Goal: Task Accomplishment & Management: Use online tool/utility

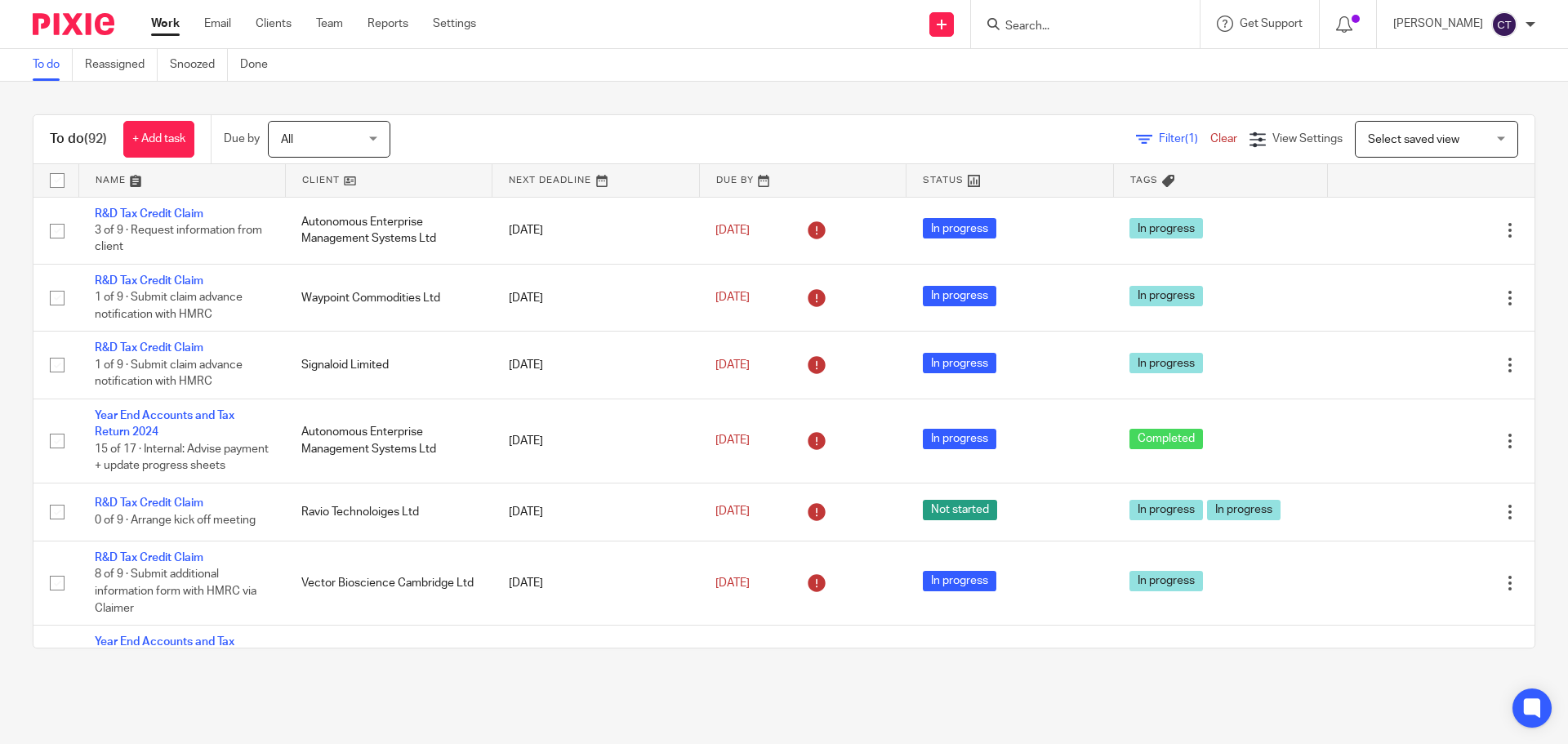
click at [1035, 26] on input "Search" at bounding box center [1077, 27] width 147 height 15
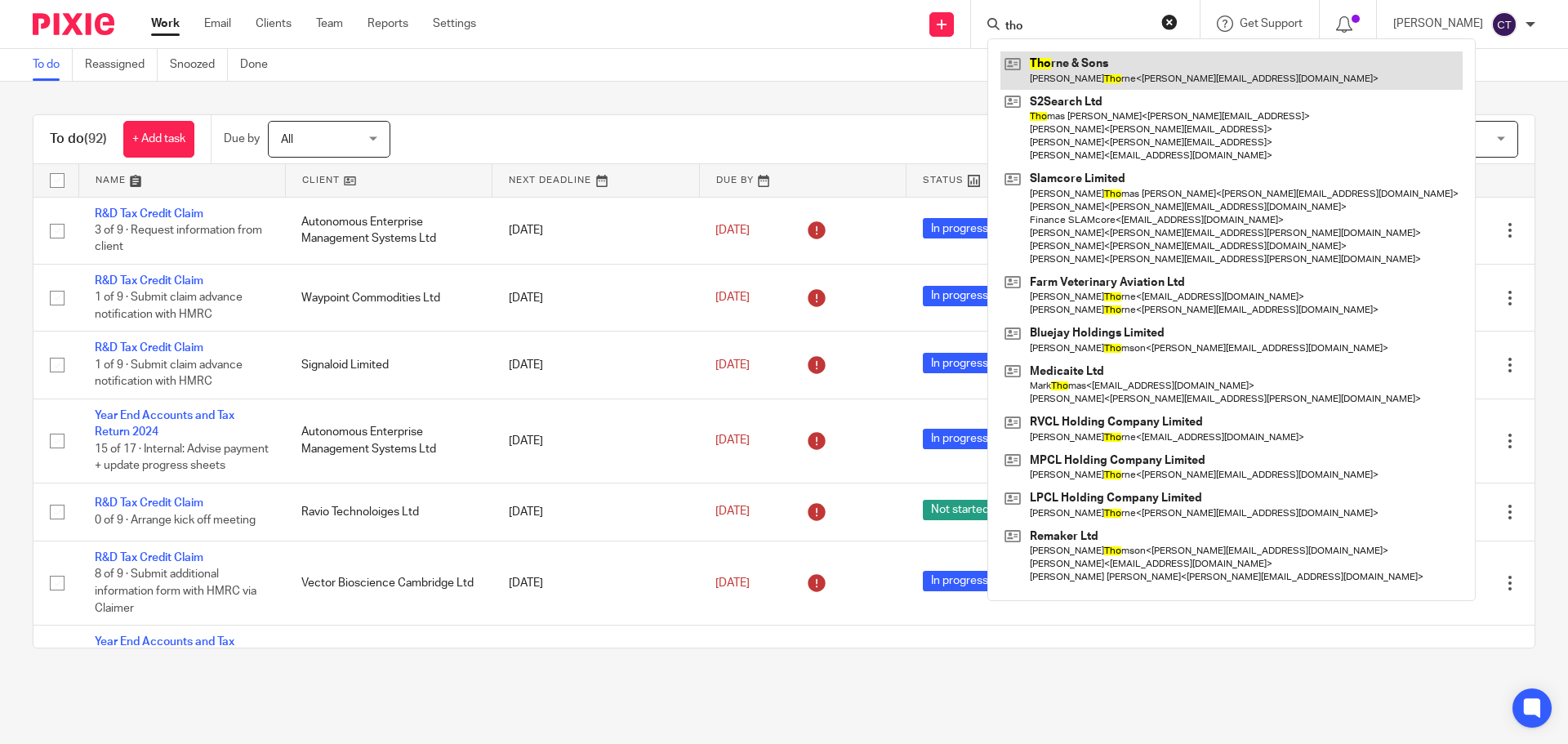
type input "tho"
click at [1079, 60] on link at bounding box center [1231, 69] width 462 height 37
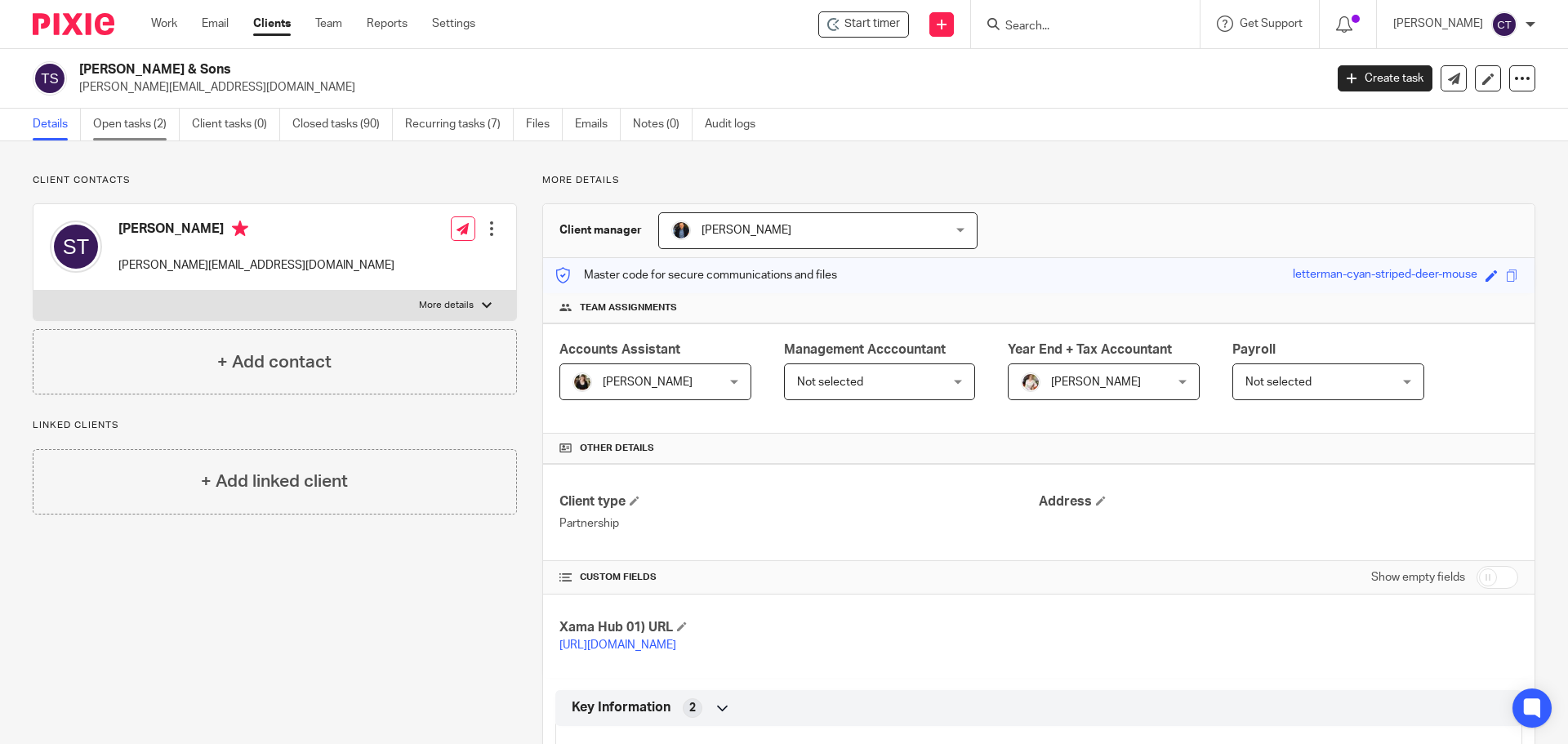
click at [145, 122] on link "Open tasks (2)" at bounding box center [136, 124] width 87 height 32
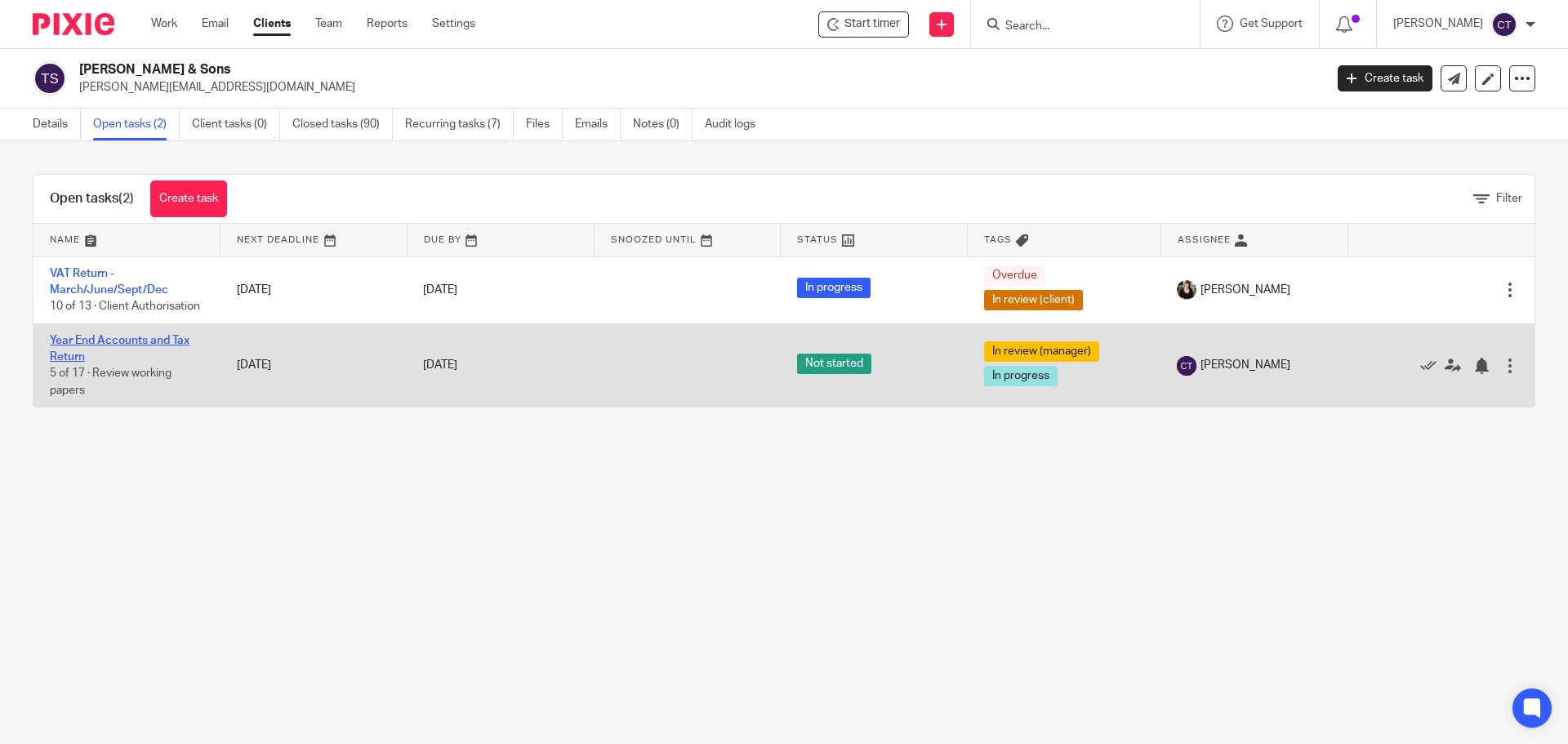
click at [88, 361] on link "Year End Accounts and Tax Return" at bounding box center [119, 349] width 140 height 28
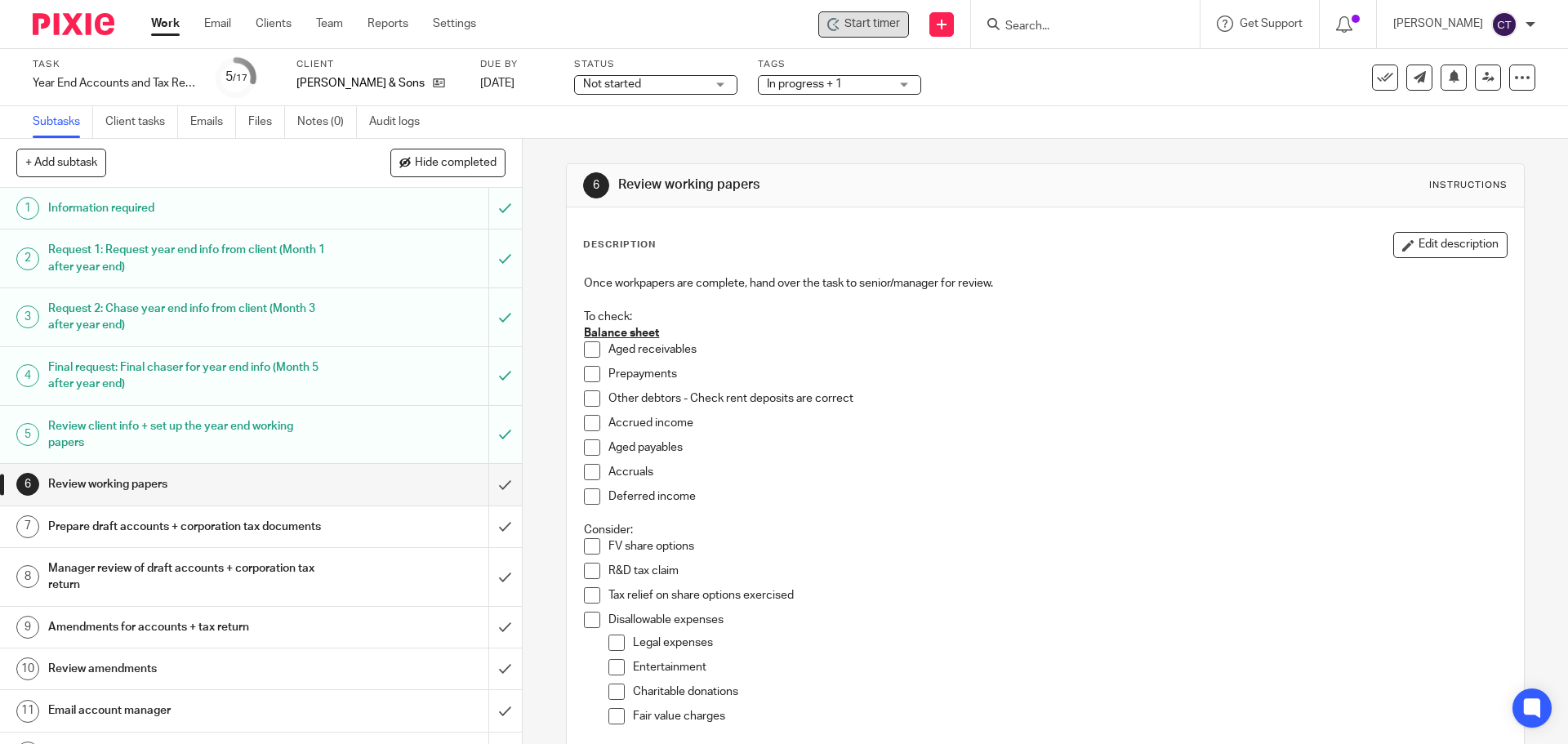
click at [845, 23] on span "Start timer" at bounding box center [872, 24] width 55 height 17
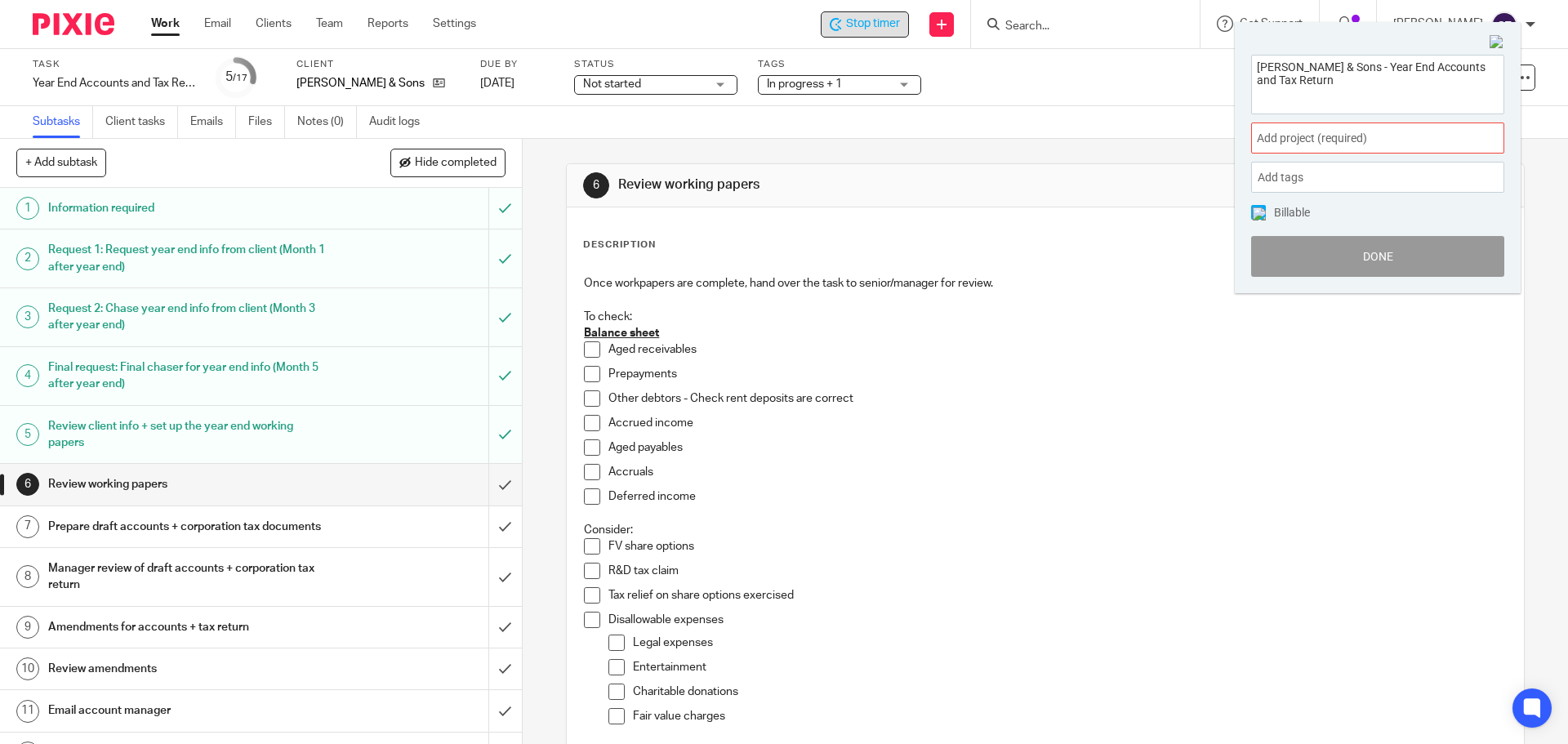
click at [1273, 145] on span "Add project (required) :" at bounding box center [1360, 138] width 206 height 17
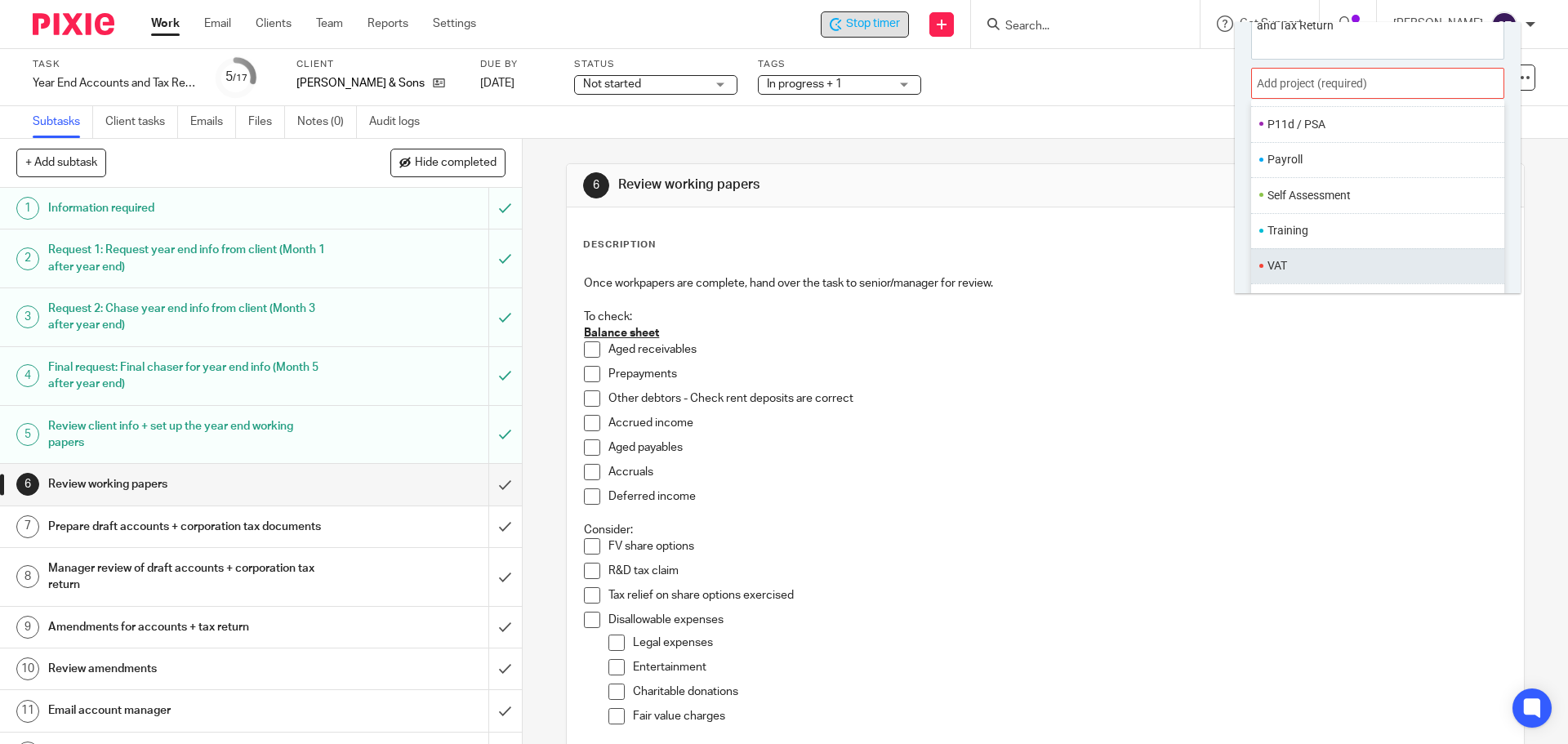
scroll to position [81, 0]
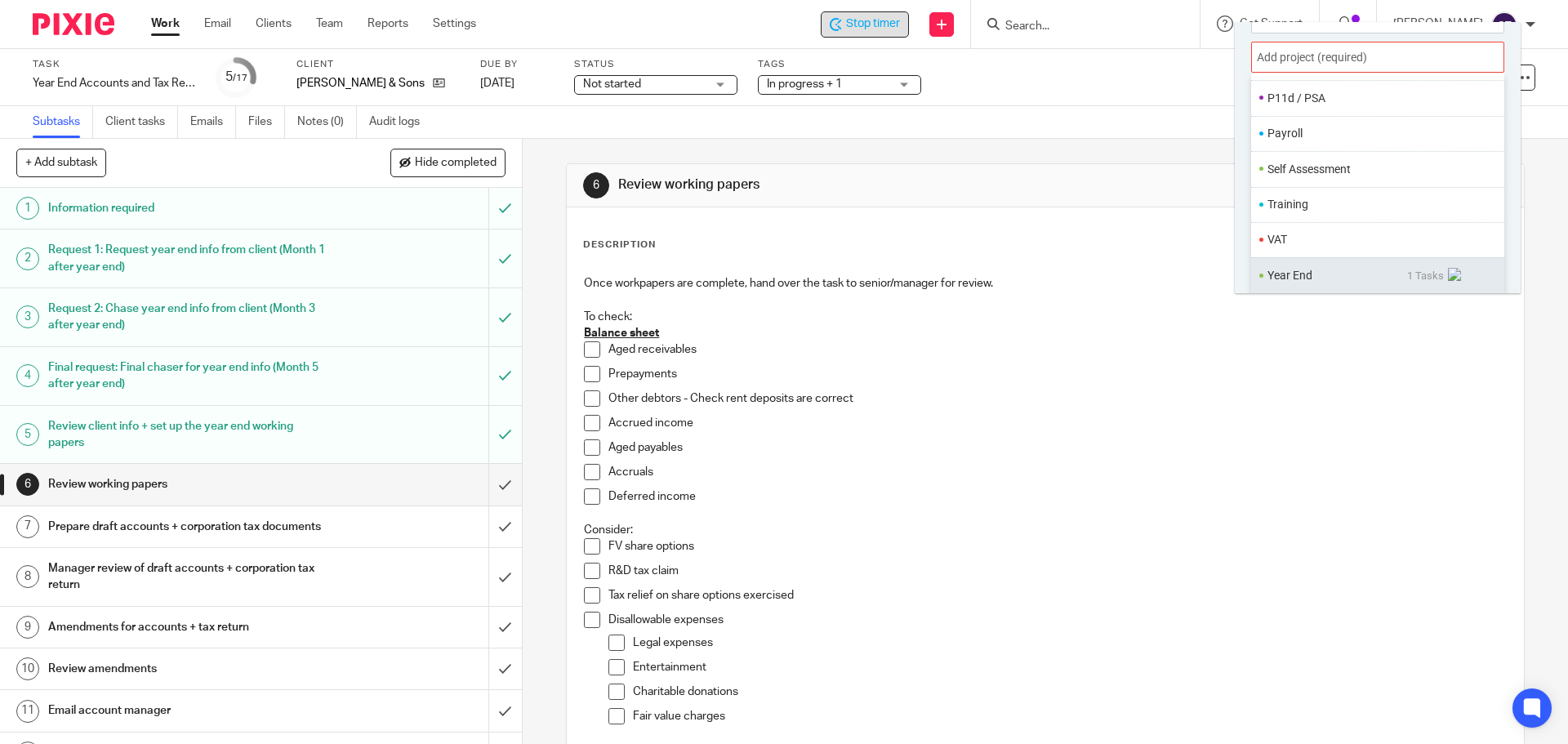
click at [1304, 269] on li "Year End" at bounding box center [1337, 275] width 140 height 17
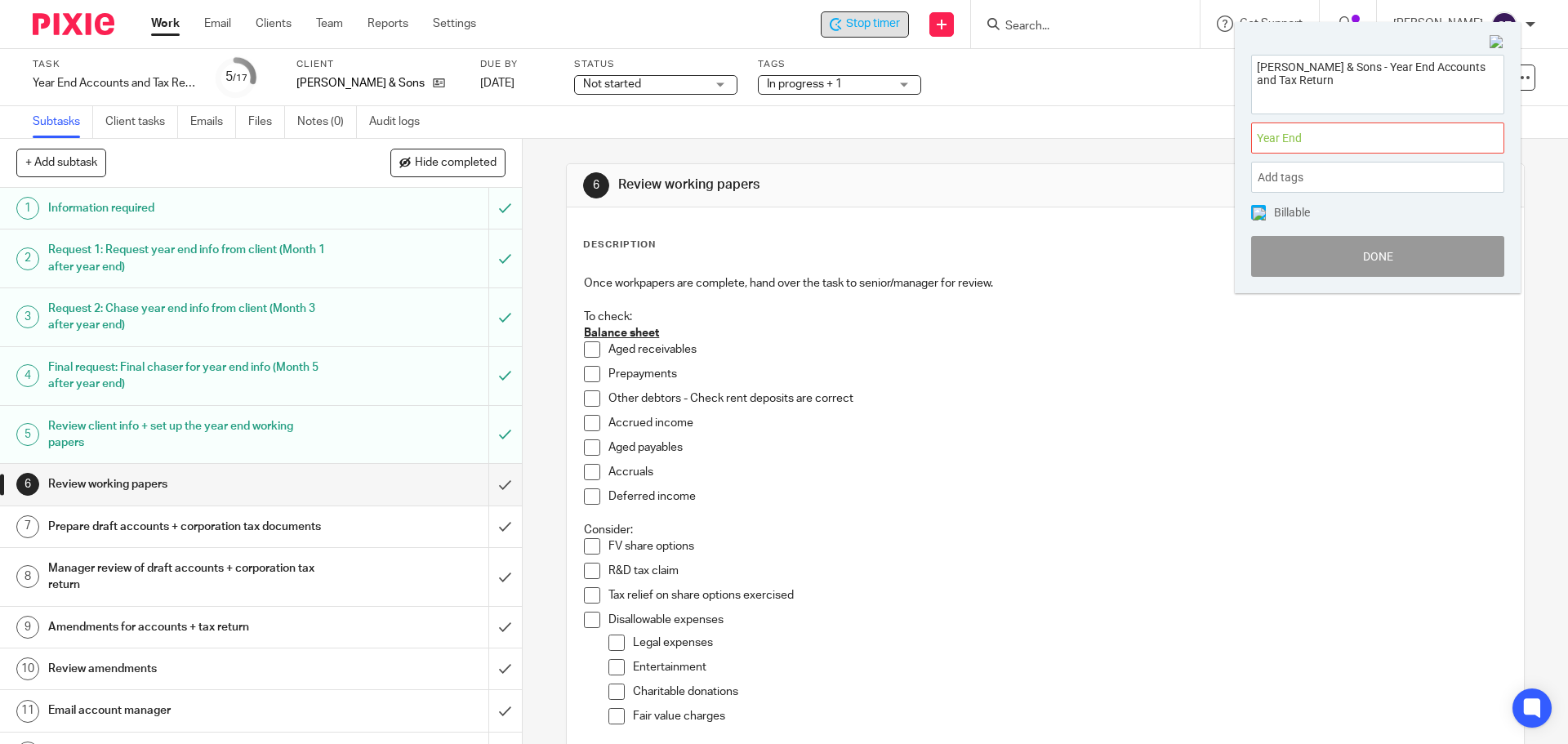
scroll to position [0, 0]
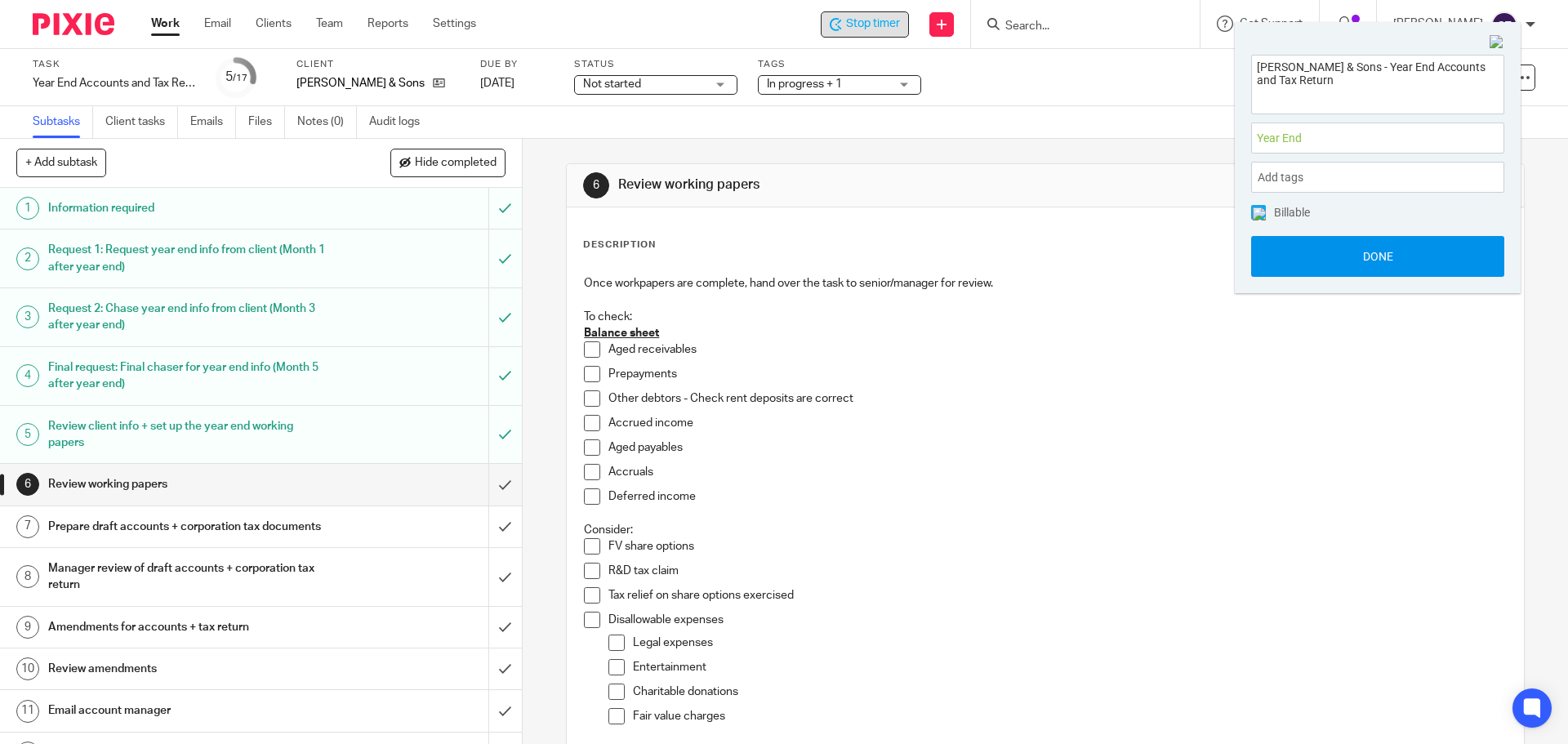
click at [1300, 268] on button "Done" at bounding box center [1378, 256] width 253 height 41
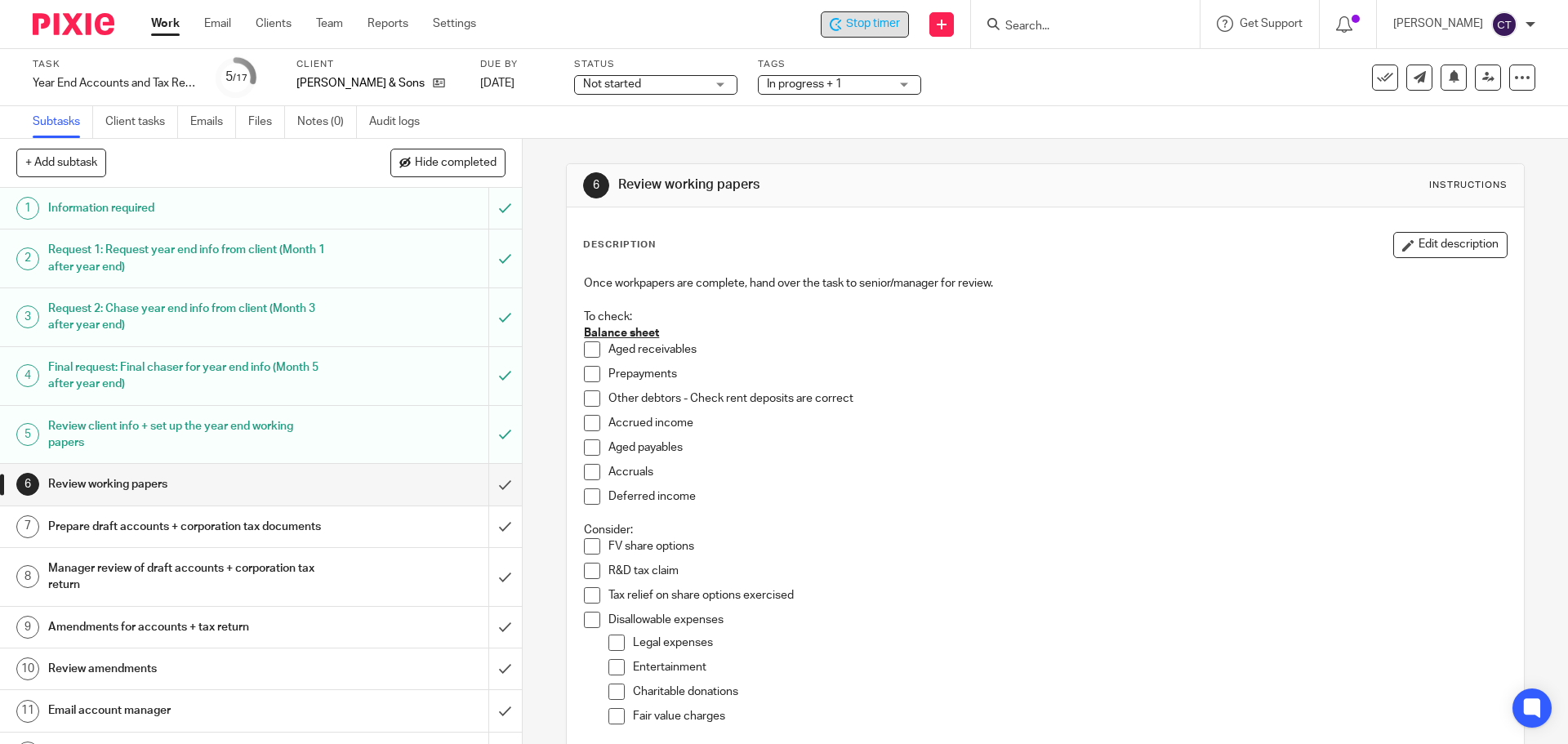
click at [590, 352] on span at bounding box center [593, 350] width 17 height 17
click at [590, 373] on span at bounding box center [593, 374] width 17 height 17
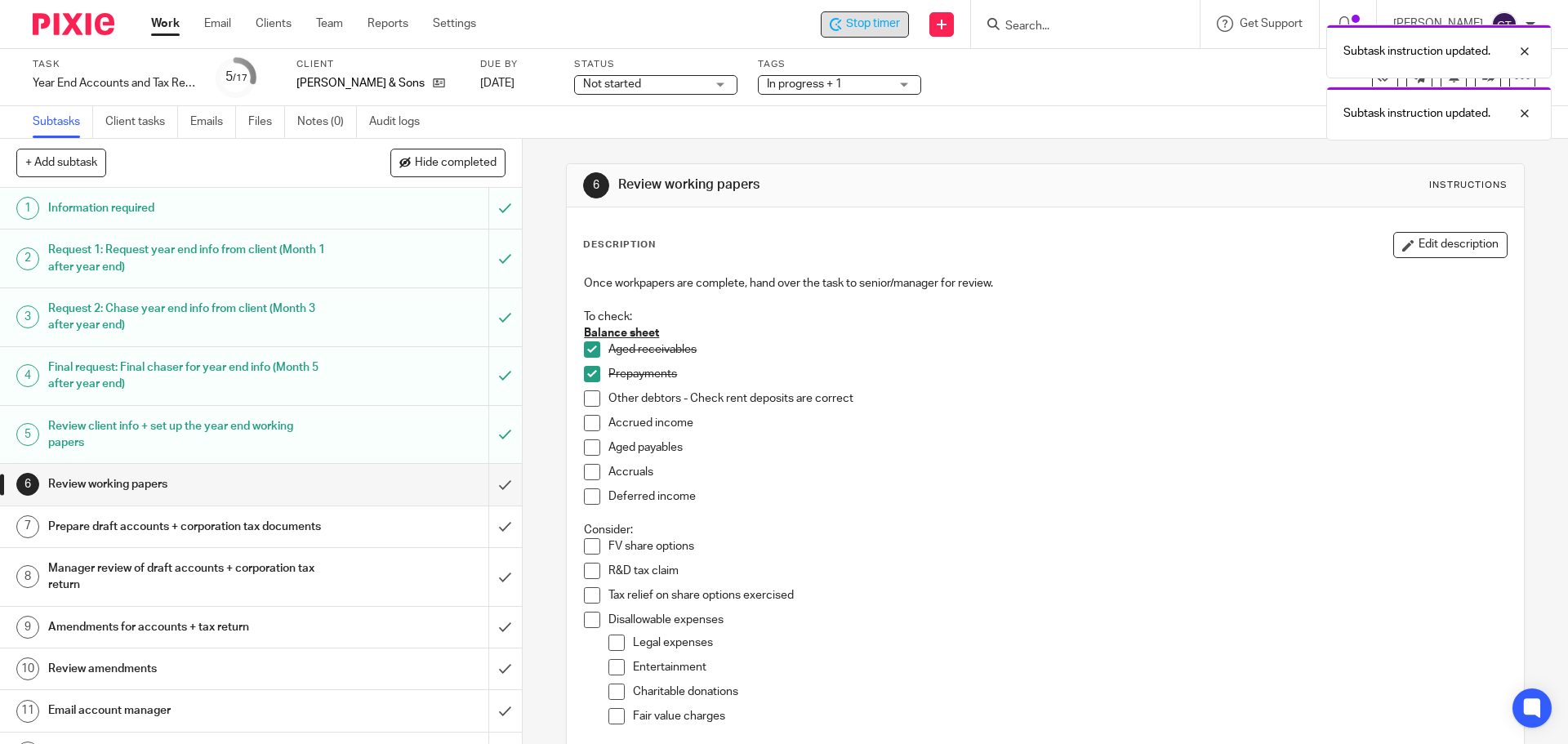
click at [589, 398] on span at bounding box center [593, 398] width 17 height 17
click at [584, 426] on span at bounding box center [593, 423] width 17 height 17
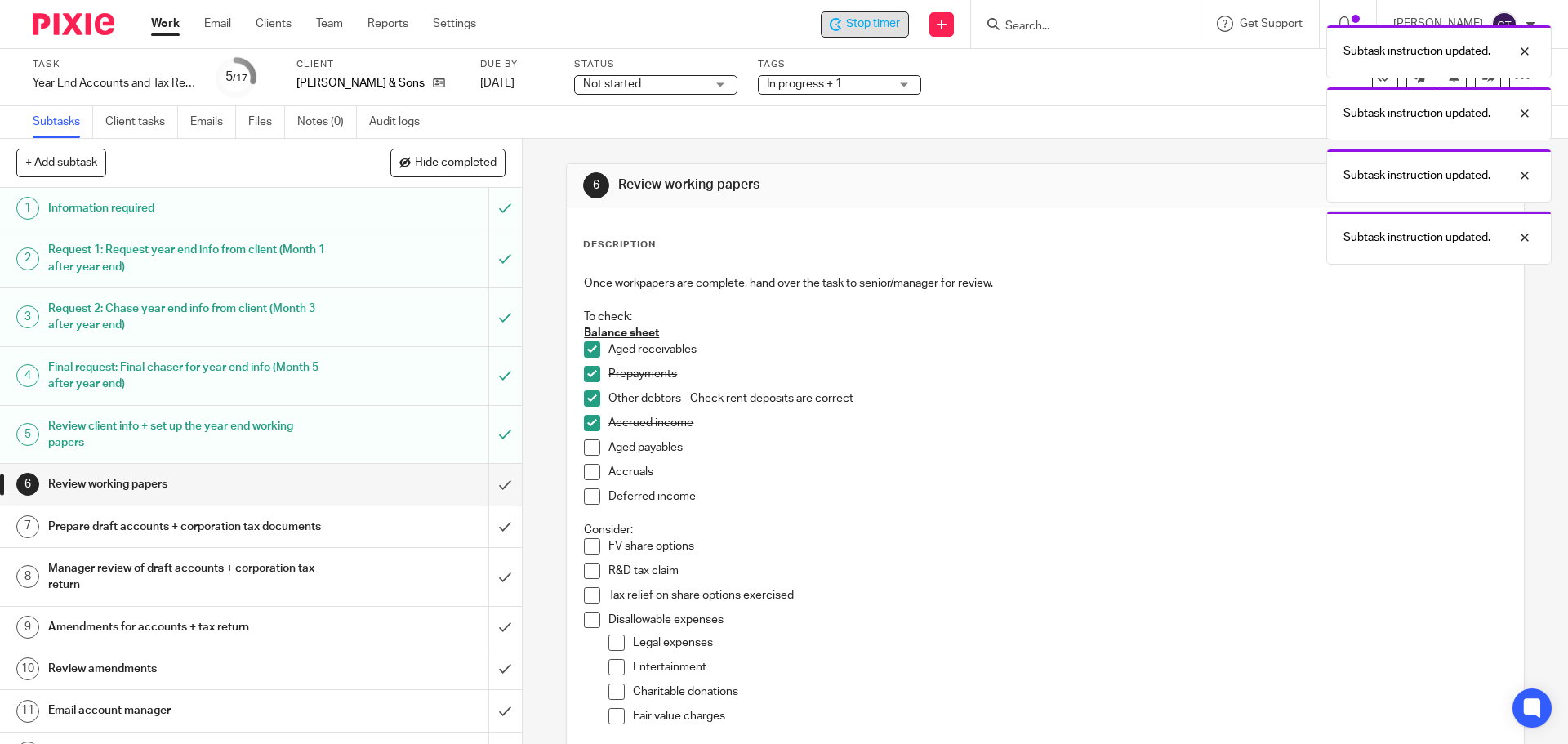
click at [586, 451] on span at bounding box center [593, 448] width 17 height 17
click at [588, 475] on span at bounding box center [593, 472] width 17 height 17
click at [589, 497] on span at bounding box center [593, 497] width 17 height 17
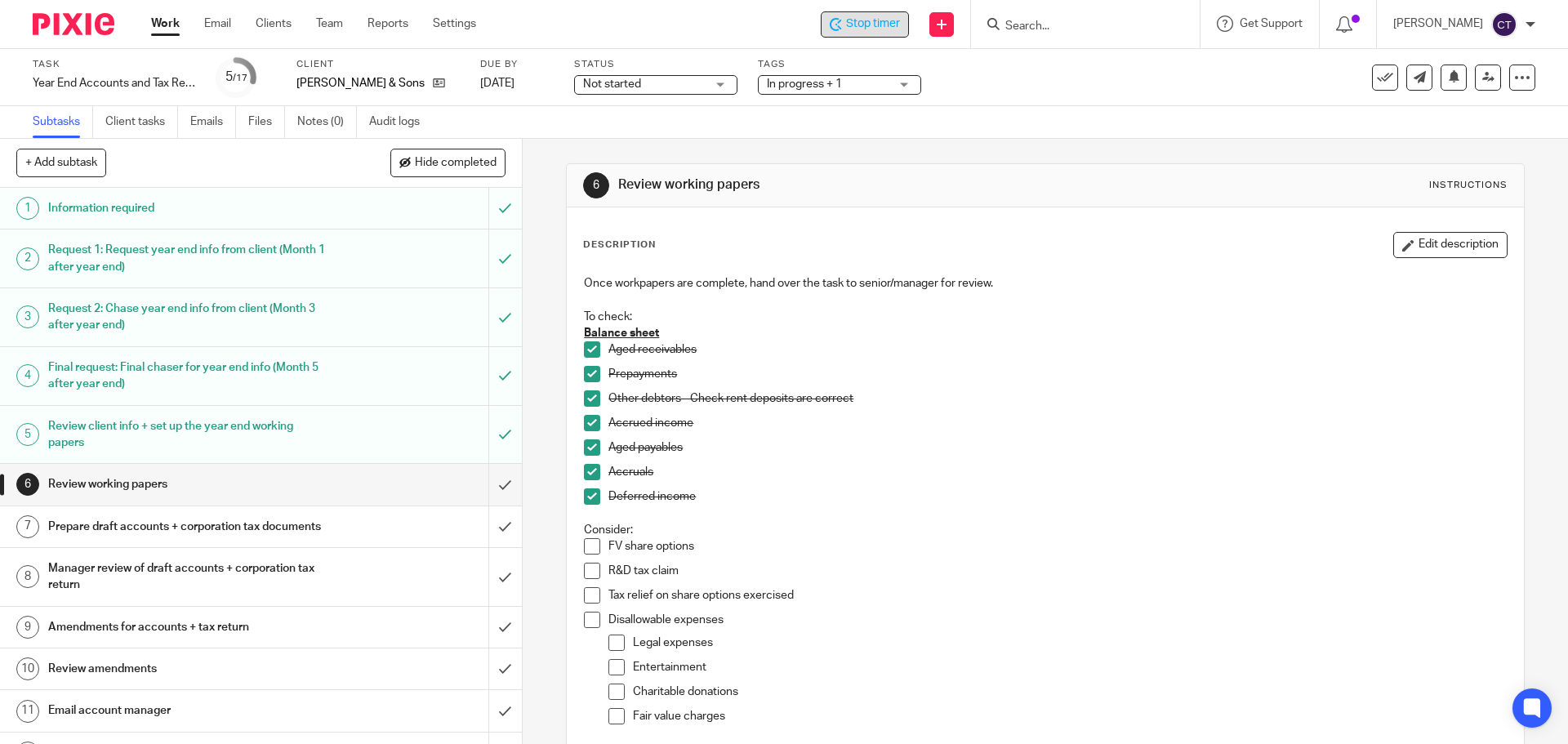
click at [589, 540] on span at bounding box center [593, 546] width 17 height 17
click at [586, 568] on span at bounding box center [593, 571] width 17 height 17
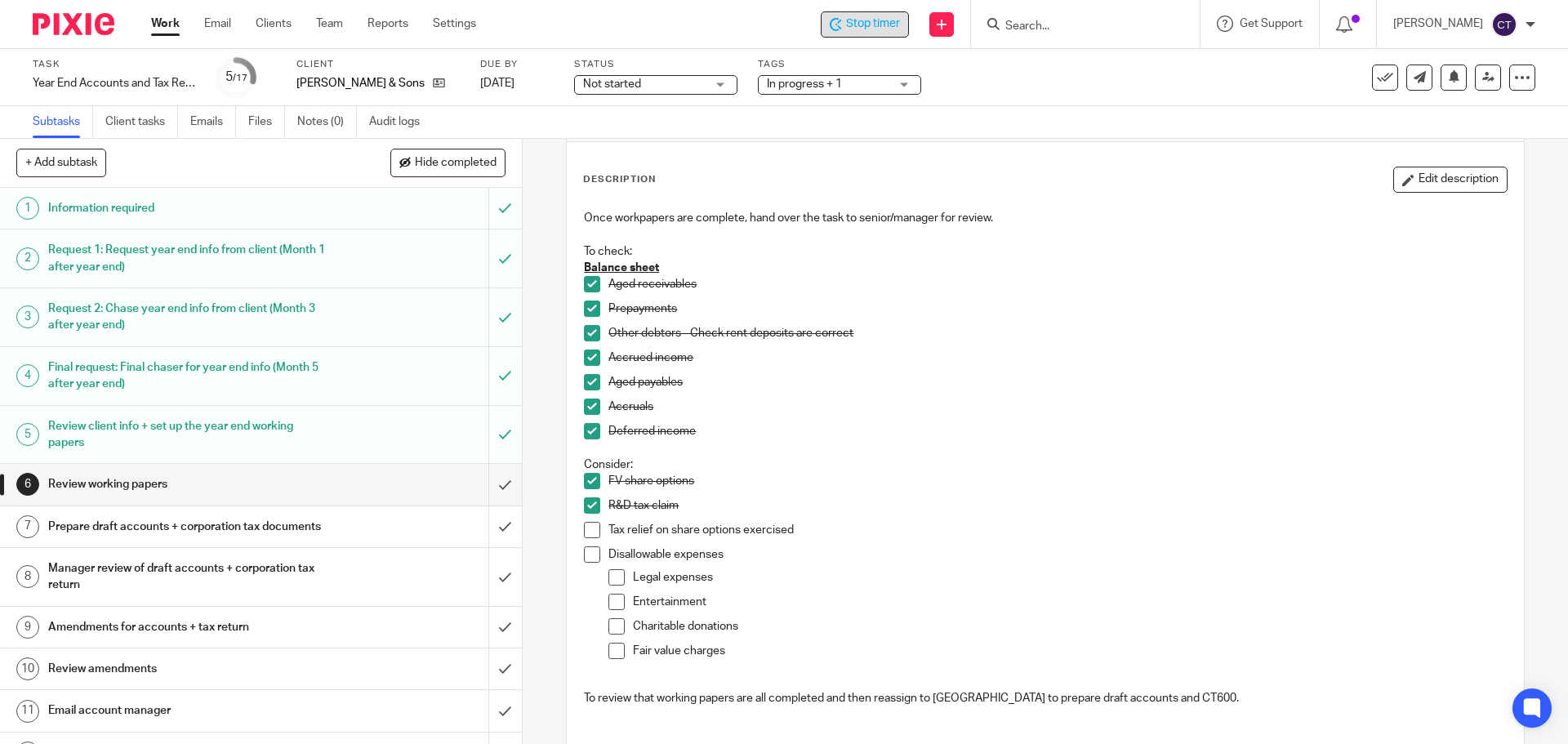
scroll to position [164, 0]
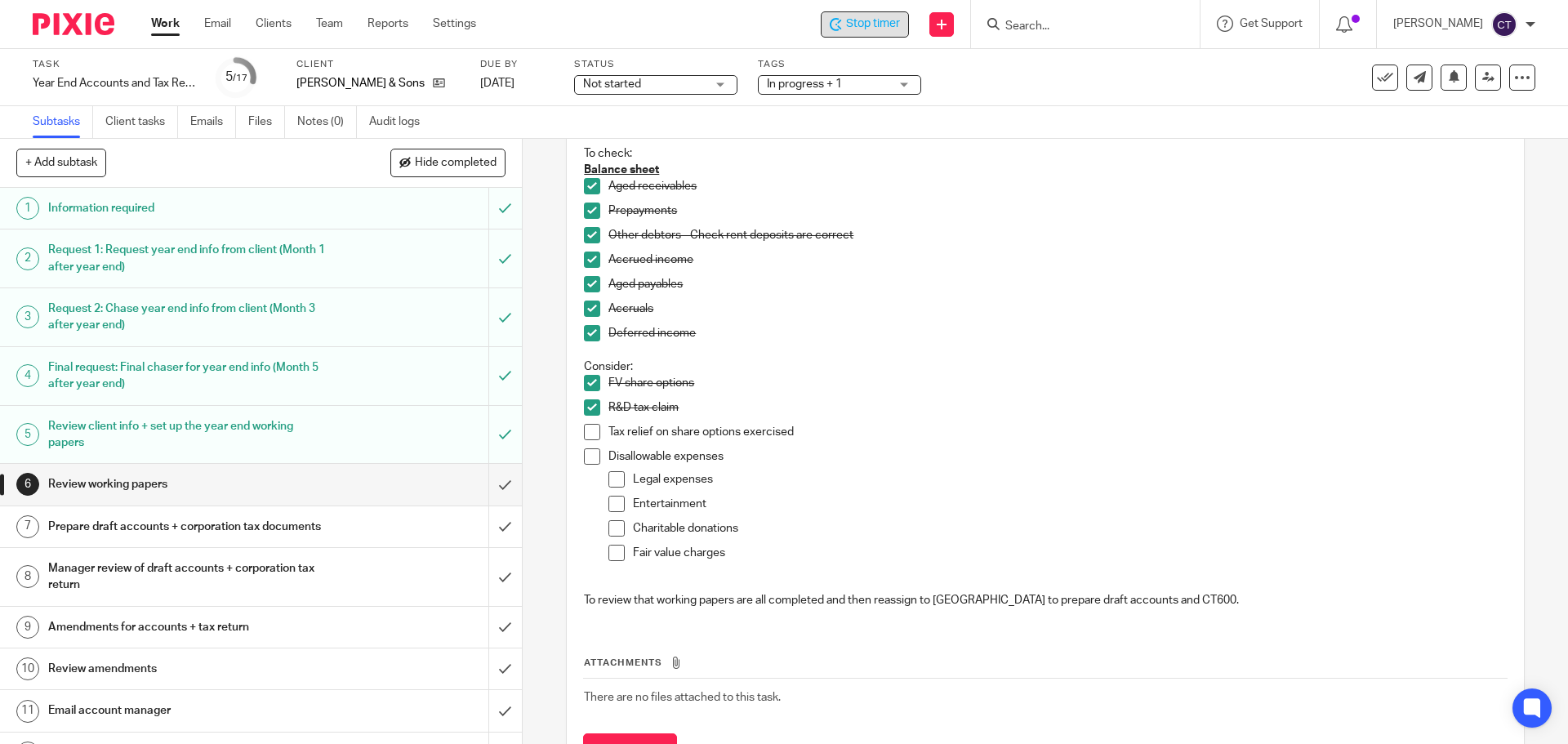
click at [589, 432] on span at bounding box center [593, 432] width 17 height 17
click at [588, 454] on span at bounding box center [593, 456] width 17 height 17
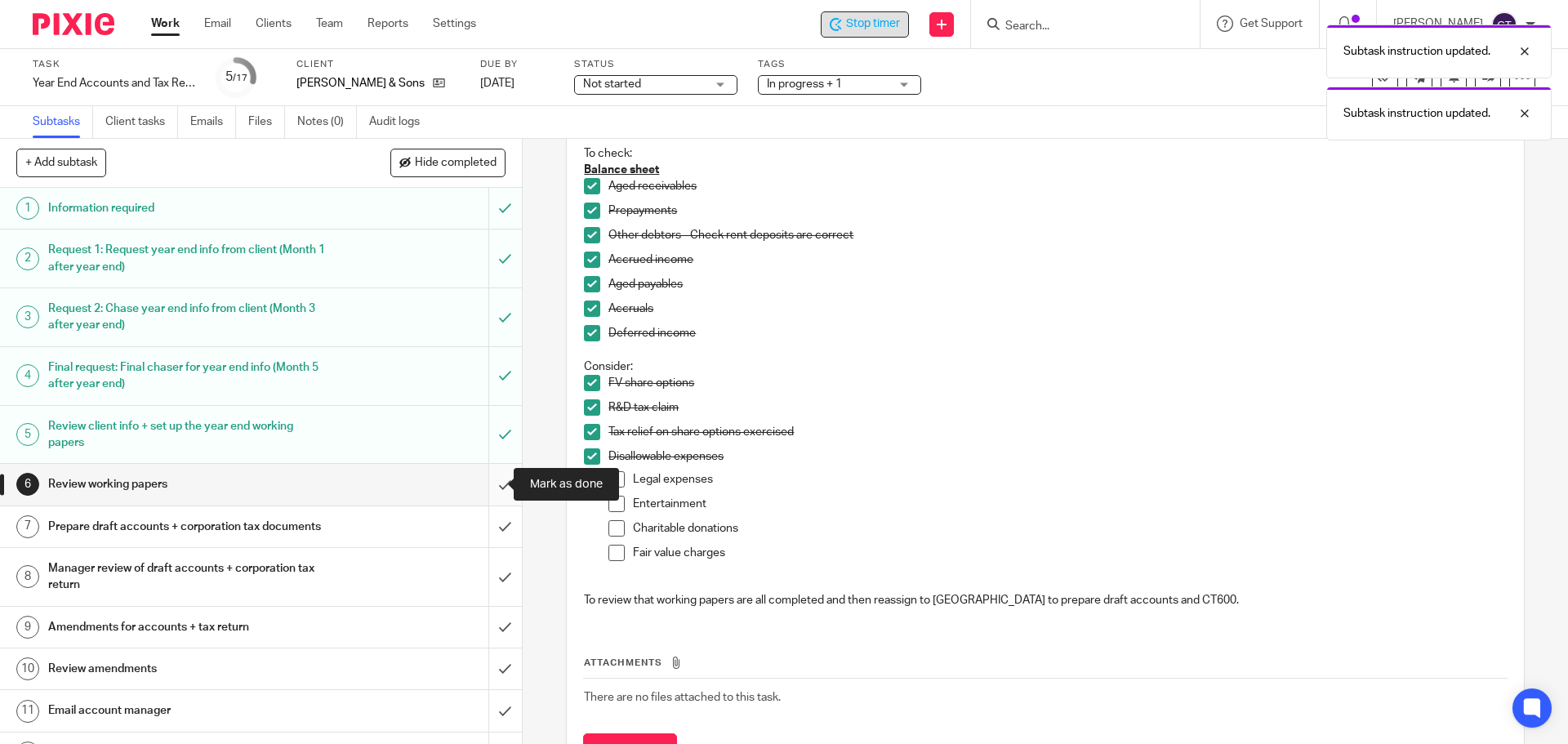
click at [482, 480] on input "submit" at bounding box center [260, 484] width 522 height 41
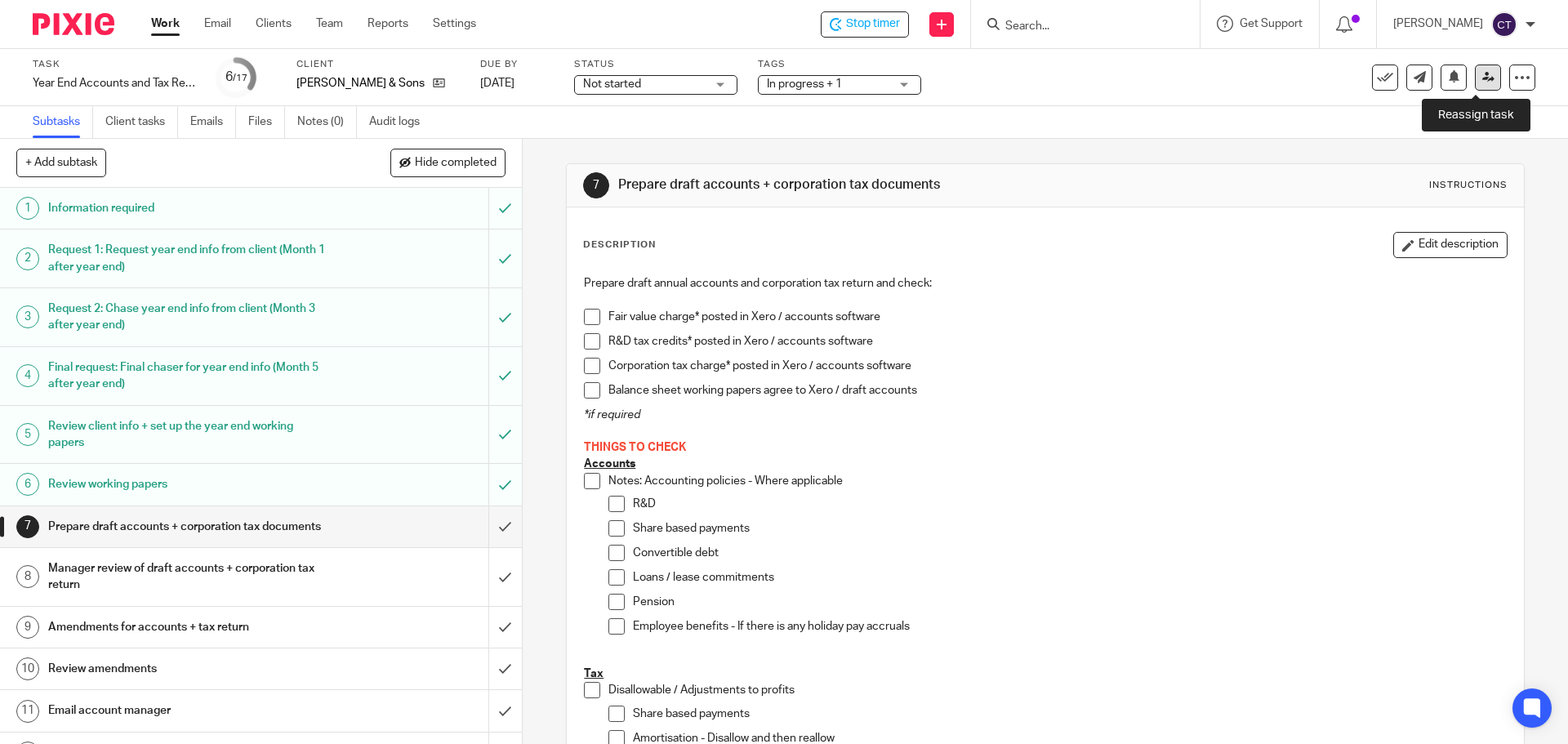
click at [1482, 78] on icon at bounding box center [1488, 77] width 12 height 12
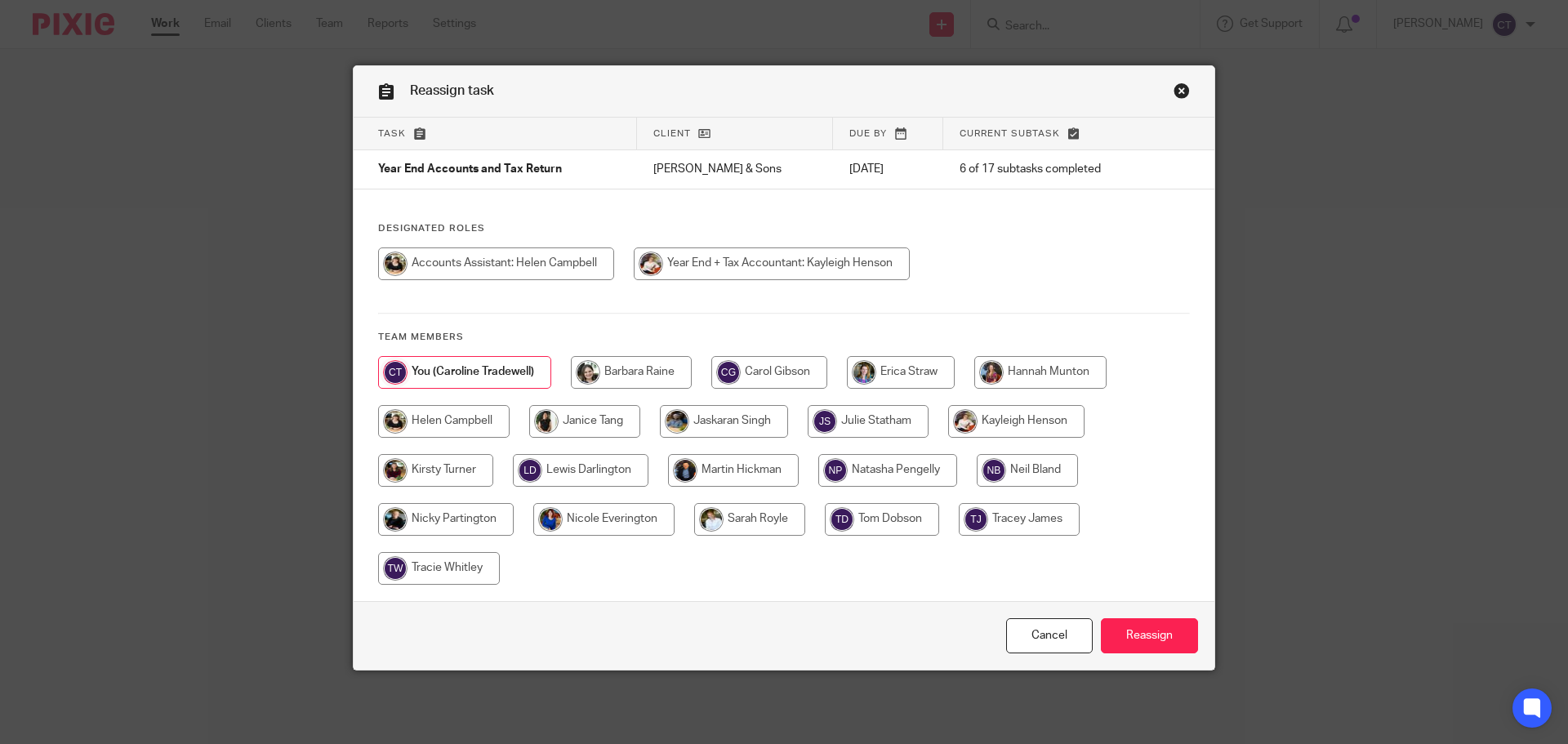
drag, startPoint x: 738, startPoint y: 261, endPoint x: 757, endPoint y: 276, distance: 24.2
click at [740, 263] on input "radio" at bounding box center [772, 264] width 276 height 33
radio input "true"
click at [1170, 637] on input "Reassign" at bounding box center [1150, 636] width 98 height 35
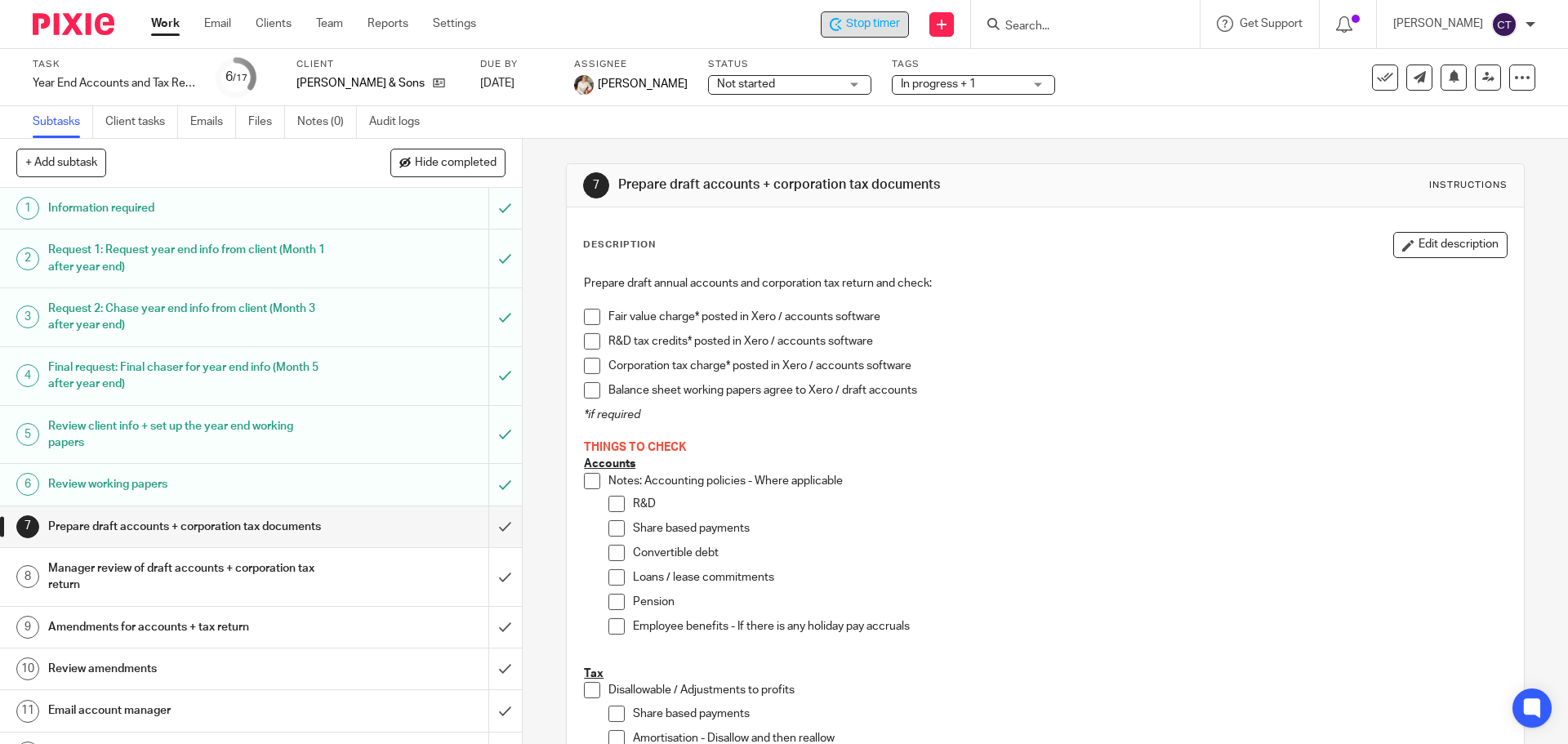
click at [856, 30] on span "Stop timer" at bounding box center [873, 24] width 54 height 17
click at [1003, 23] on input "Search" at bounding box center [1077, 27] width 147 height 15
click at [1003, 26] on input "Search" at bounding box center [1077, 27] width 147 height 15
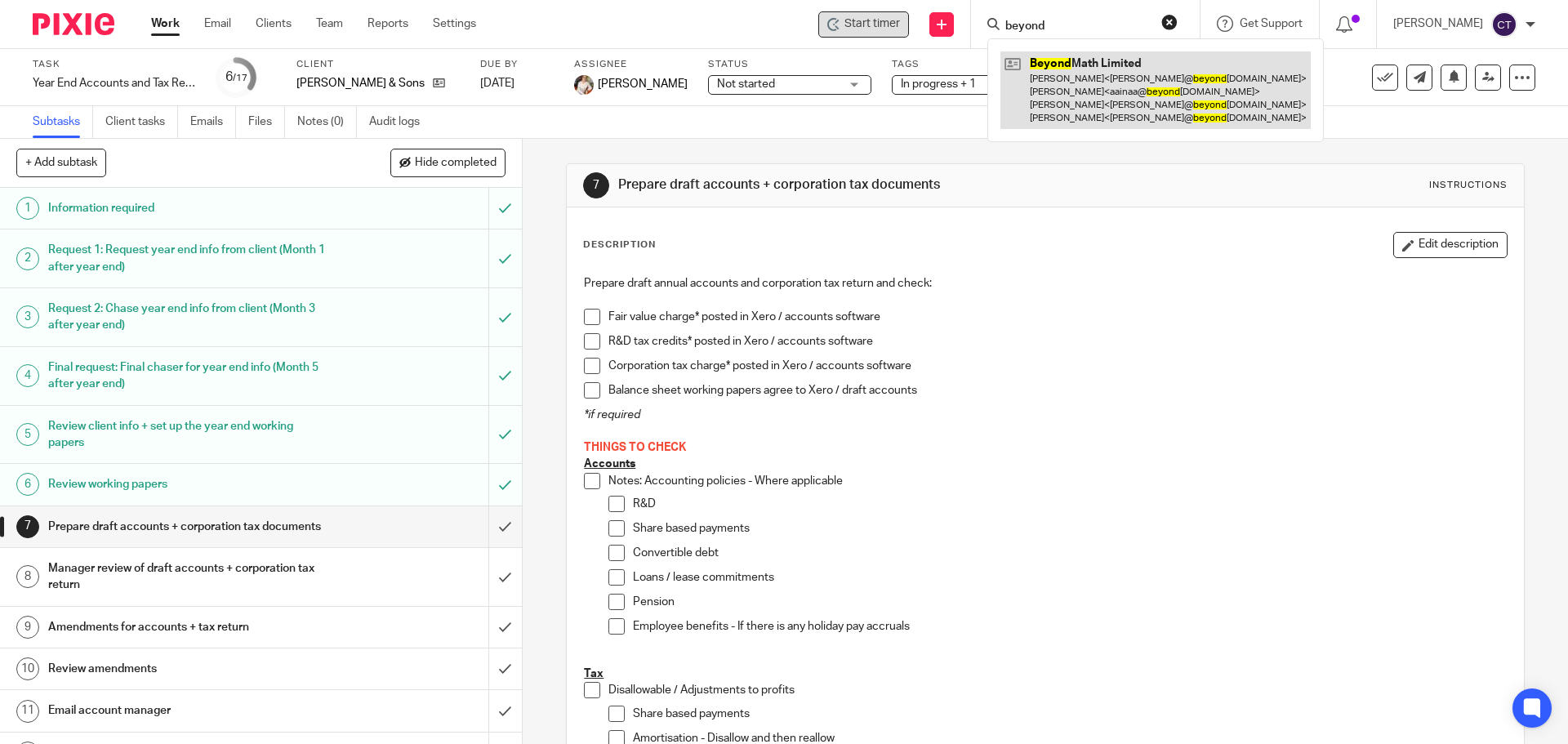
type input "beyond"
click at [1022, 66] on link at bounding box center [1155, 90] width 310 height 78
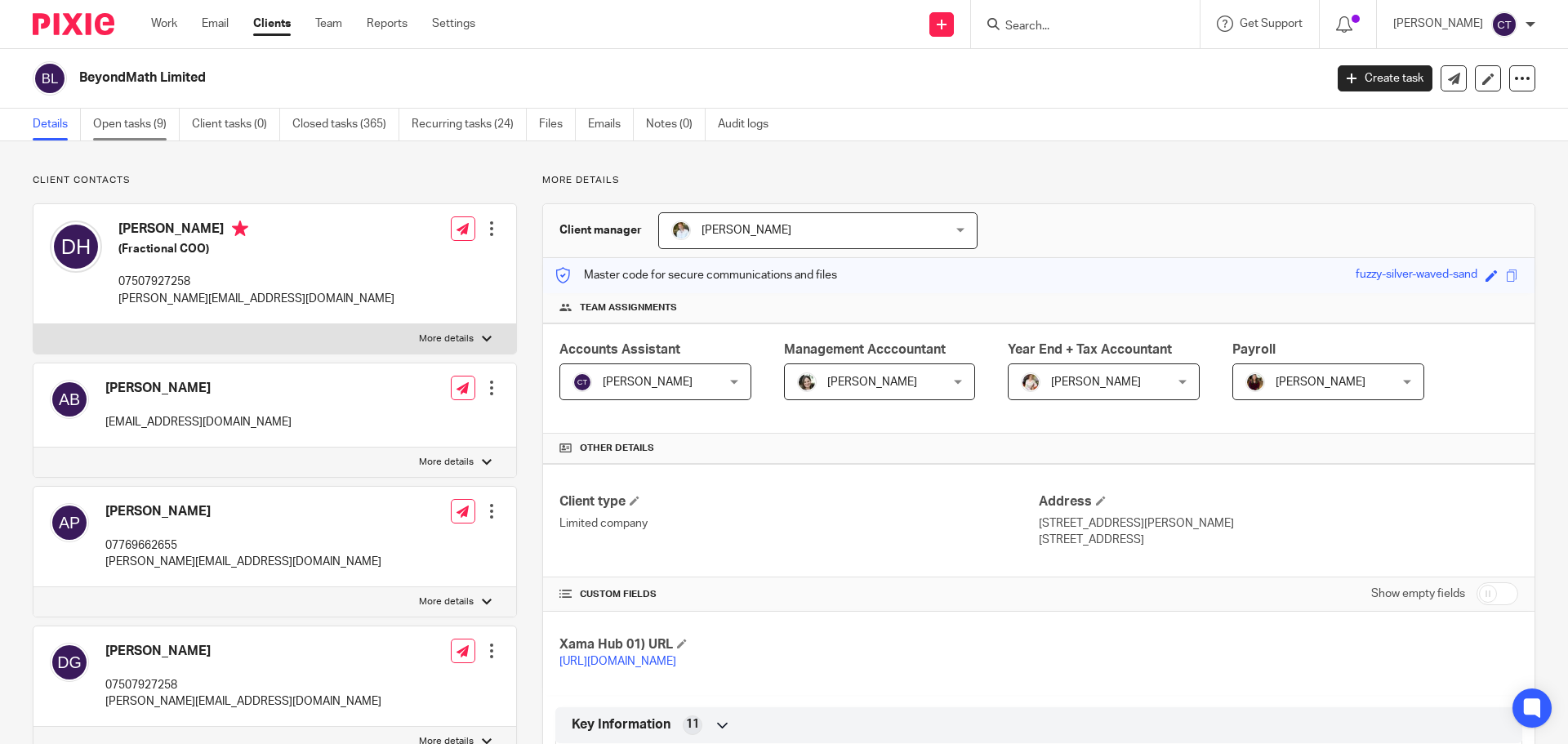
click at [125, 130] on link "Open tasks (9)" at bounding box center [136, 124] width 87 height 32
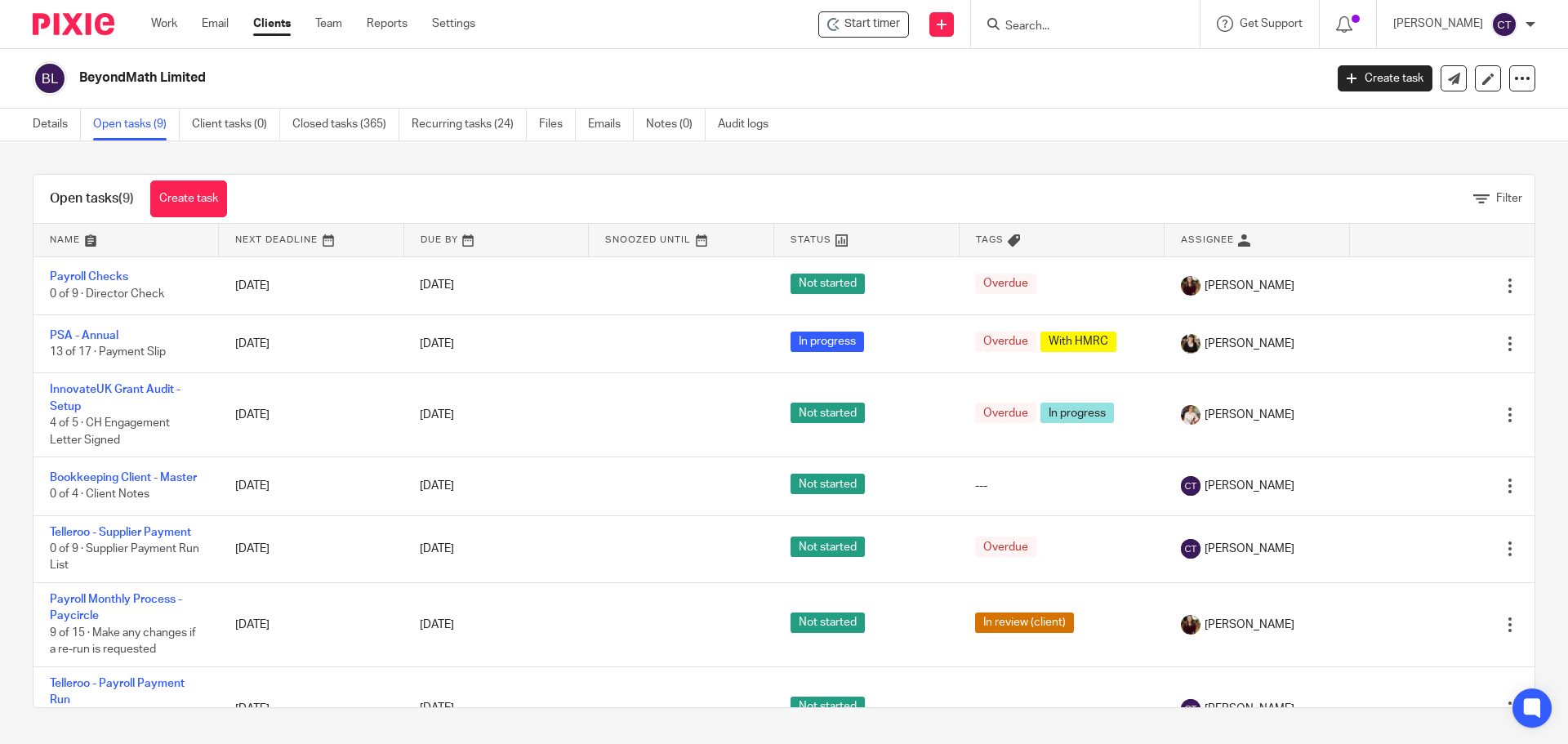
click at [1172, 231] on link at bounding box center [1256, 241] width 184 height 33
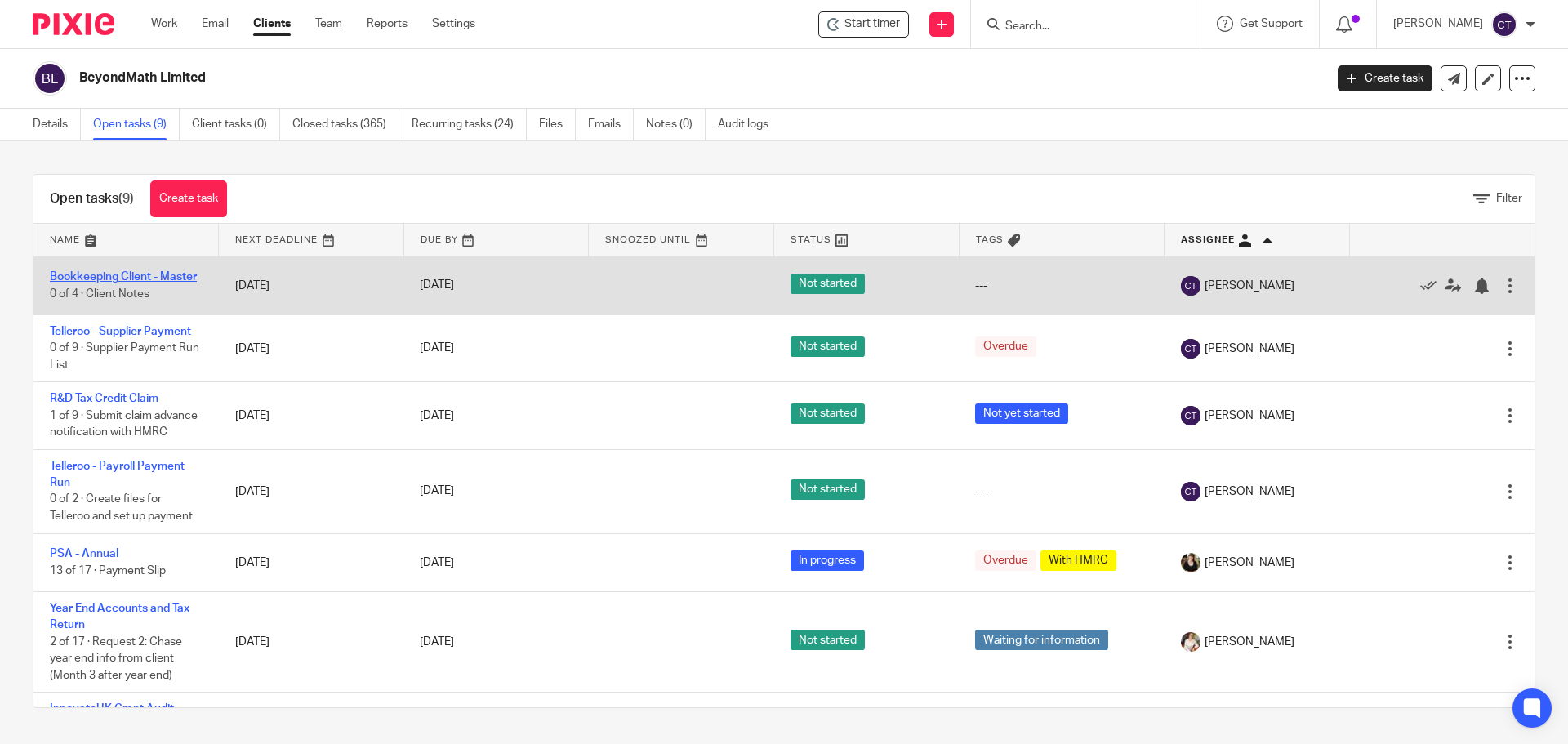
click at [125, 272] on link "Bookkeeping Client - Master" at bounding box center [123, 277] width 147 height 12
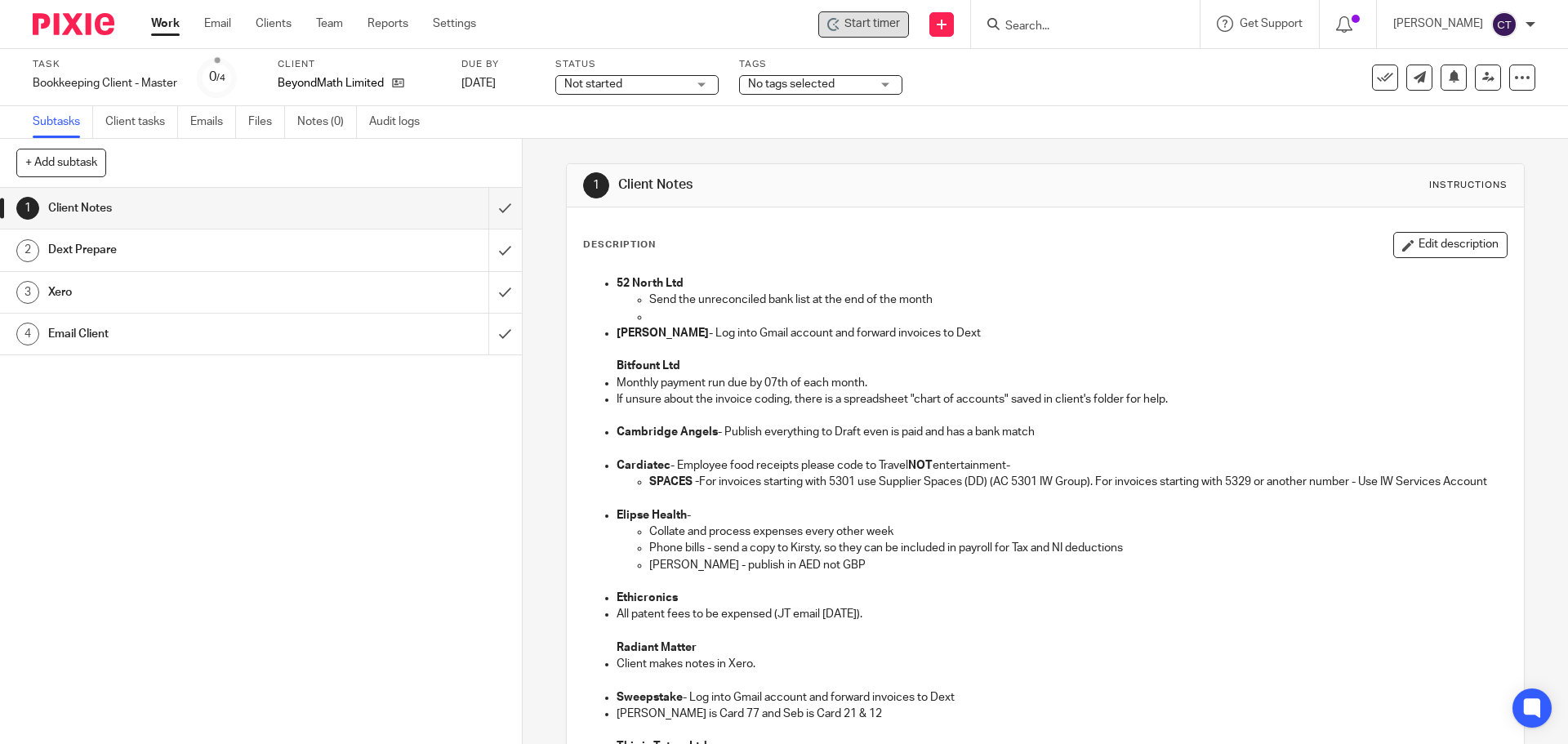
click at [838, 16] on div "Start timer" at bounding box center [864, 24] width 73 height 17
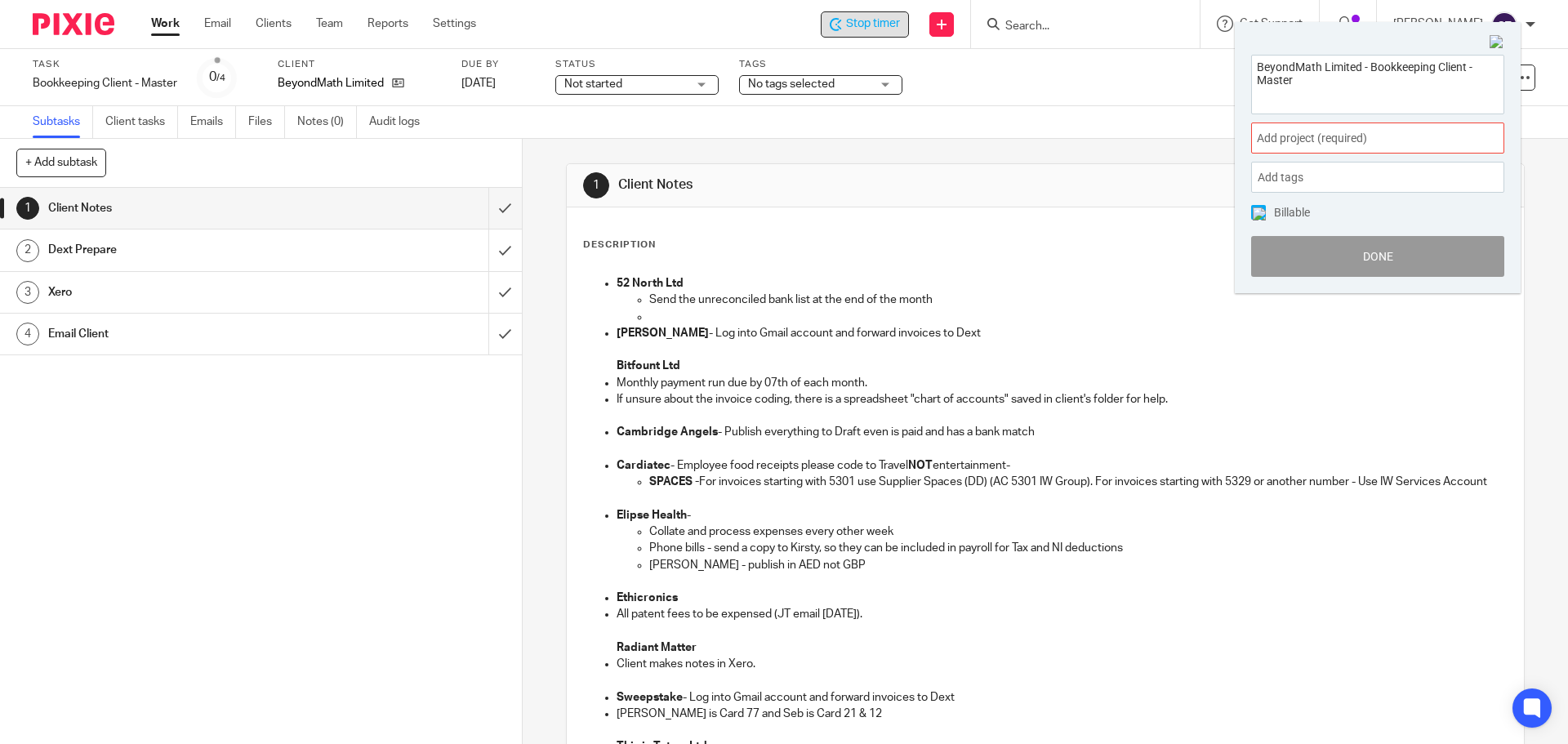
click at [1294, 140] on span "Add project (required) :" at bounding box center [1360, 138] width 206 height 17
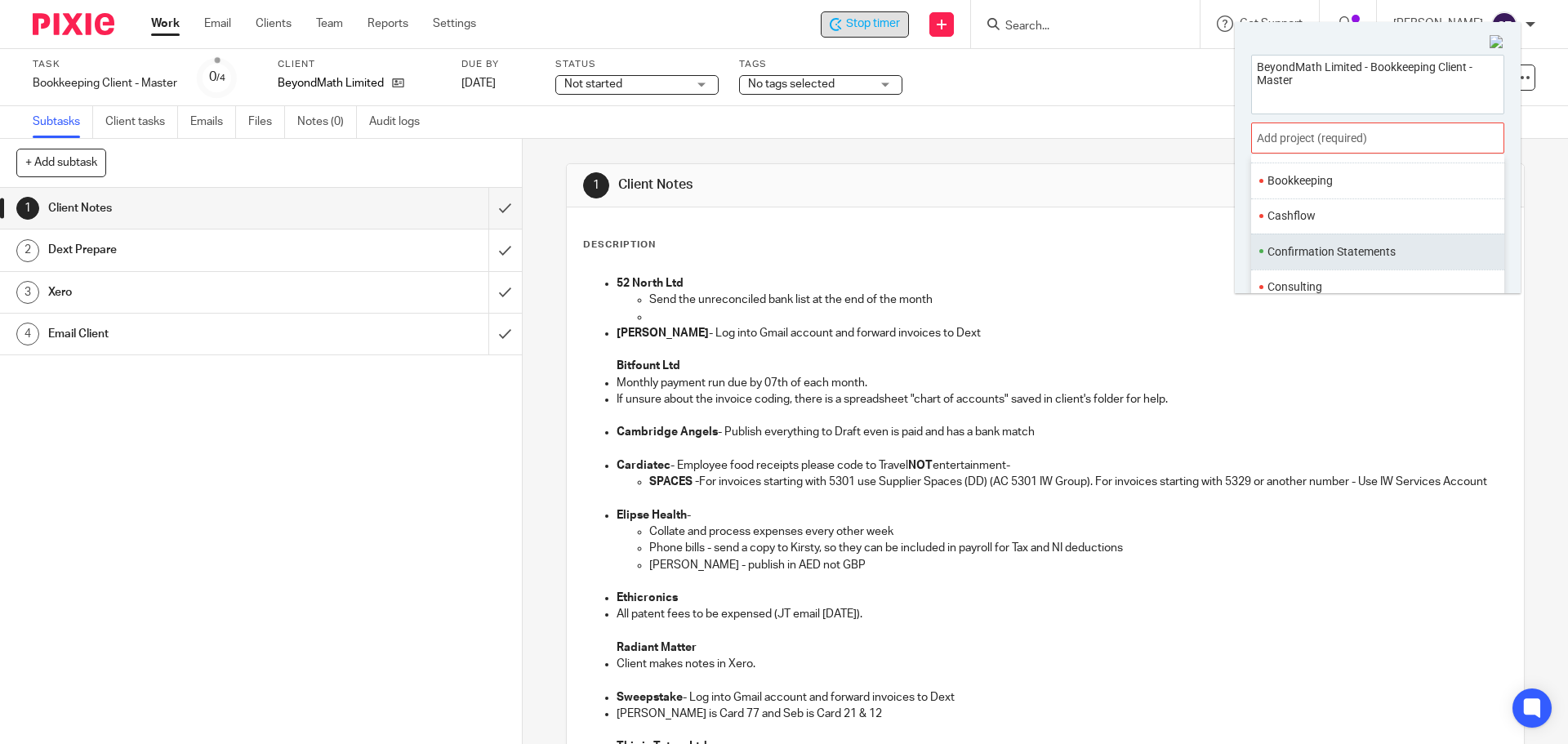
scroll to position [164, 0]
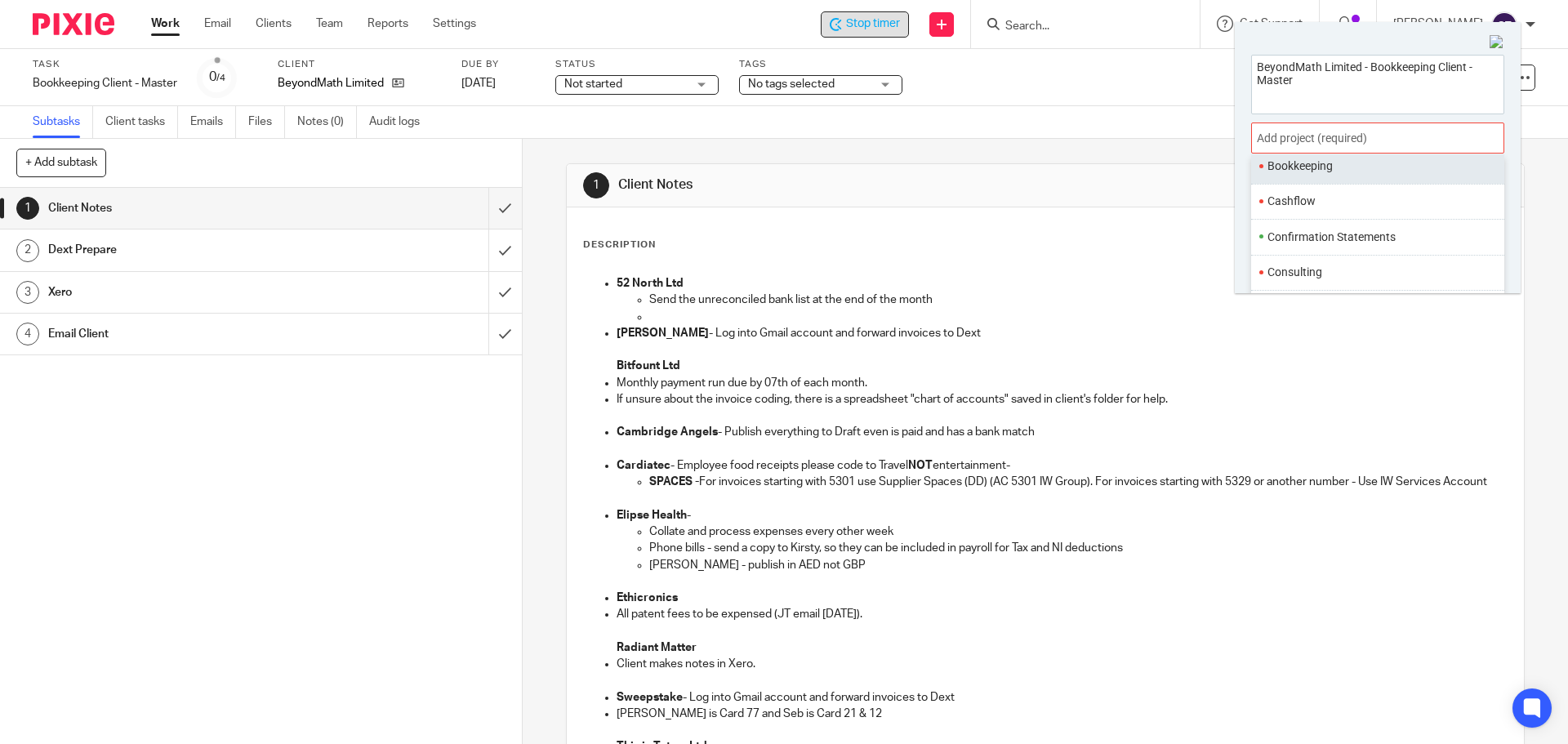
click at [1289, 177] on ul "Bookkeeping" at bounding box center [1378, 165] width 253 height 35
click at [1304, 169] on li "Bookkeeping" at bounding box center [1375, 166] width 213 height 17
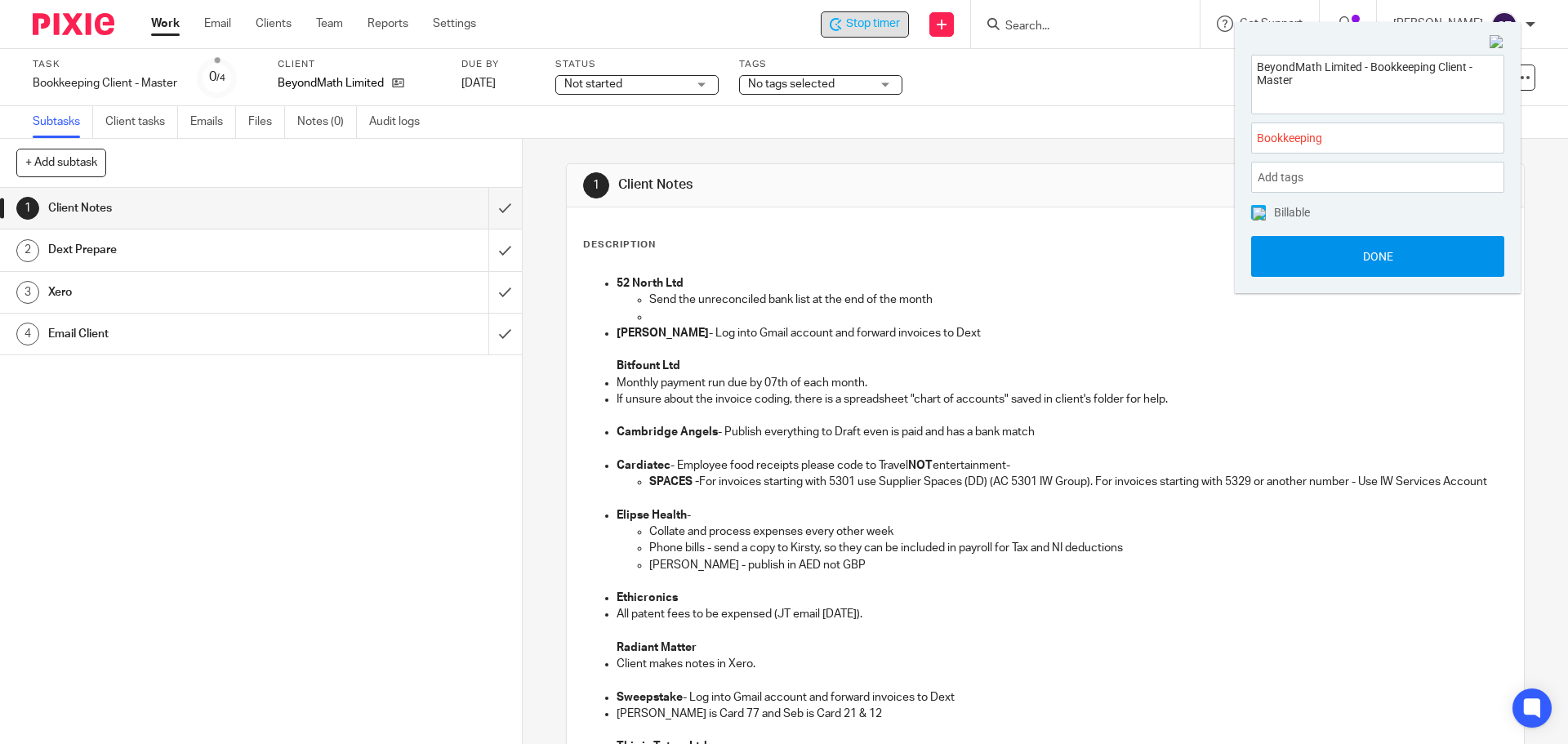
click at [1329, 254] on button "Done" at bounding box center [1378, 256] width 253 height 41
